Goal: Answer question/provide support: Share knowledge or assist other users

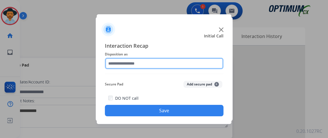
click at [144, 69] on input "text" at bounding box center [164, 63] width 119 height 11
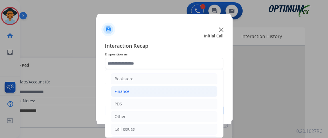
click at [145, 87] on li "Finance" at bounding box center [164, 91] width 107 height 11
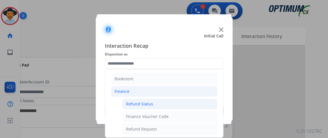
click at [145, 99] on li "Refund Status" at bounding box center [169, 104] width 95 height 11
type input "**********"
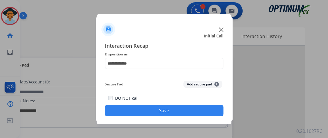
click at [143, 110] on button "Save" at bounding box center [164, 110] width 119 height 11
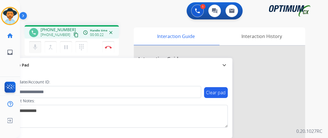
click at [32, 47] on mat-icon "mic" at bounding box center [35, 47] width 7 height 7
click at [73, 34] on mat-icon "content_copy" at bounding box center [75, 34] width 5 height 5
click at [37, 47] on mat-icon "mic_off" at bounding box center [35, 47] width 7 height 7
click at [37, 47] on mat-icon "mic" at bounding box center [35, 47] width 7 height 7
click at [37, 47] on mat-icon "mic_off" at bounding box center [35, 47] width 7 height 7
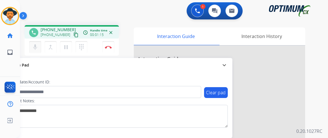
click at [37, 47] on mat-icon "mic" at bounding box center [35, 47] width 7 height 7
click at [37, 47] on mat-icon "mic_off" at bounding box center [35, 47] width 7 height 7
click at [37, 47] on mat-icon "mic" at bounding box center [35, 47] width 7 height 7
click at [37, 47] on mat-icon "mic_off" at bounding box center [35, 47] width 7 height 7
click at [37, 48] on mat-icon "mic" at bounding box center [35, 47] width 7 height 7
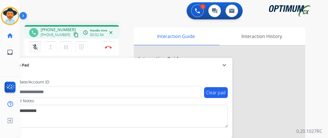
click at [38, 49] on mat-icon "mic_off" at bounding box center [35, 47] width 7 height 7
click at [39, 49] on button "mic Mute" at bounding box center [35, 47] width 12 height 12
click at [39, 49] on button "mic_off Mute" at bounding box center [35, 47] width 12 height 12
click at [39, 50] on button "mic Mute" at bounding box center [35, 47] width 12 height 12
click at [37, 44] on mat-icon "mic_off" at bounding box center [35, 47] width 7 height 7
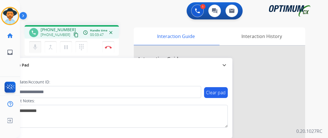
click at [37, 44] on mat-icon "mic" at bounding box center [35, 47] width 7 height 7
click at [53, 32] on div "[PHONE_NUMBER] content_copy" at bounding box center [60, 34] width 39 height 7
click at [39, 46] on button "mic_off Mute" at bounding box center [35, 47] width 12 height 12
click at [39, 46] on button "mic Mute" at bounding box center [35, 47] width 12 height 12
click at [39, 46] on button "mic_off Mute" at bounding box center [35, 47] width 12 height 12
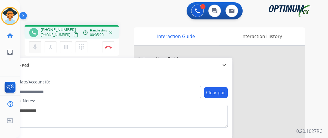
click at [39, 46] on button "mic Mute" at bounding box center [35, 47] width 12 height 12
click at [39, 46] on button "mic_off Mute" at bounding box center [35, 47] width 12 height 12
click at [39, 46] on button "mic Mute" at bounding box center [35, 47] width 12 height 12
click at [39, 46] on button "mic_off Mute" at bounding box center [35, 47] width 12 height 12
click at [38, 46] on mat-icon "mic" at bounding box center [35, 47] width 7 height 7
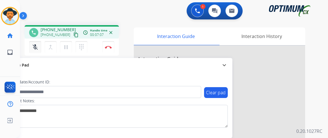
click at [38, 46] on mat-icon "mic_off" at bounding box center [35, 47] width 7 height 7
click at [39, 49] on button "mic Mute" at bounding box center [35, 47] width 12 height 12
click at [42, 53] on div "mic Mute merge_type Bridge pause Hold dialpad Dialpad Disconnect" at bounding box center [72, 47] width 94 height 17
click at [36, 50] on mat-icon "mic_off" at bounding box center [35, 47] width 7 height 7
click at [37, 50] on mat-icon "mic" at bounding box center [35, 47] width 7 height 7
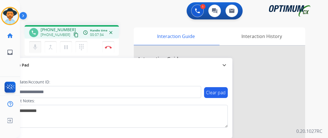
click at [38, 50] on button "mic Mute" at bounding box center [35, 47] width 12 height 12
click at [38, 50] on button "mic_off Mute" at bounding box center [35, 47] width 12 height 12
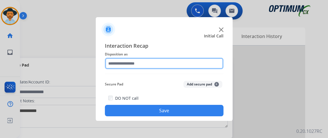
click at [133, 63] on input "text" at bounding box center [164, 63] width 119 height 11
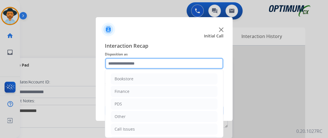
scroll to position [37, 0]
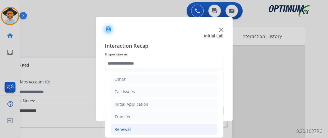
click at [166, 125] on li "Renewal" at bounding box center [164, 129] width 107 height 11
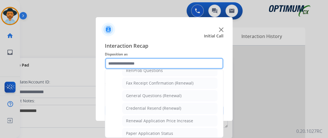
scroll to position [153, 0]
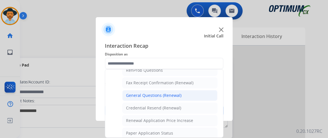
click at [201, 92] on li "General Questions (Renewal)" at bounding box center [169, 95] width 95 height 11
type input "**********"
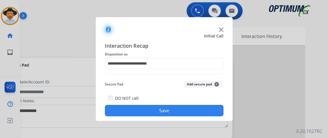
click at [197, 114] on button "Save" at bounding box center [164, 110] width 119 height 11
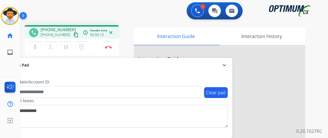
click at [73, 35] on mat-icon "content_copy" at bounding box center [75, 34] width 5 height 5
click at [39, 47] on button "mic Mute" at bounding box center [35, 47] width 12 height 12
click at [35, 49] on mat-icon "mic_off" at bounding box center [35, 47] width 7 height 7
click at [34, 51] on button "mic Mute" at bounding box center [35, 47] width 12 height 12
click at [35, 47] on mat-icon "mic_off" at bounding box center [35, 47] width 7 height 7
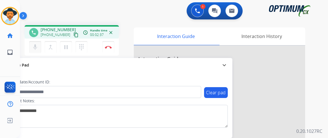
click at [34, 48] on mat-icon "mic" at bounding box center [35, 47] width 7 height 7
click at [36, 51] on button "mic_off Mute" at bounding box center [35, 47] width 12 height 12
click at [31, 48] on button "mic Mute" at bounding box center [35, 47] width 12 height 12
click at [38, 46] on mat-icon "mic_off" at bounding box center [35, 47] width 7 height 7
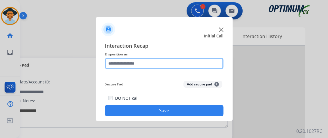
click at [140, 59] on input "text" at bounding box center [164, 63] width 119 height 11
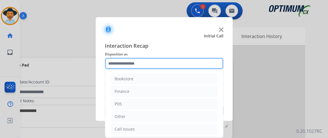
scroll to position [37, 0]
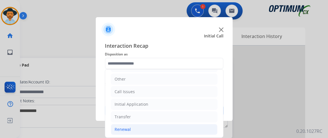
click at [153, 127] on li "Renewal" at bounding box center [164, 129] width 107 height 11
click at [154, 127] on li "Renewal" at bounding box center [164, 129] width 107 height 11
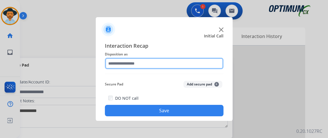
click at [196, 69] on input "text" at bounding box center [164, 63] width 119 height 11
click at [198, 59] on input "text" at bounding box center [164, 63] width 119 height 11
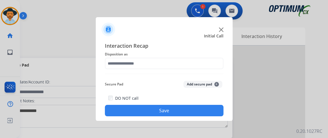
click at [183, 43] on span "Interaction Recap" at bounding box center [164, 46] width 119 height 9
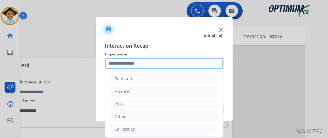
click at [192, 65] on input "text" at bounding box center [164, 63] width 119 height 11
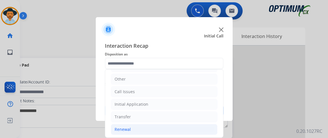
click at [188, 128] on li "Renewal" at bounding box center [164, 129] width 107 height 11
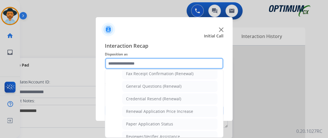
scroll to position [154, 0]
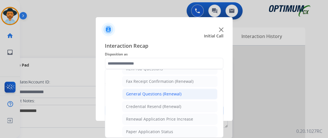
click at [195, 89] on li "General Questions (Renewal)" at bounding box center [169, 94] width 95 height 11
type input "**********"
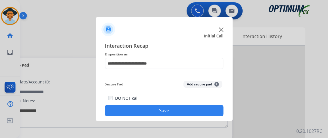
click at [194, 108] on button "Save" at bounding box center [164, 110] width 119 height 11
